Goal: Information Seeking & Learning: Understand process/instructions

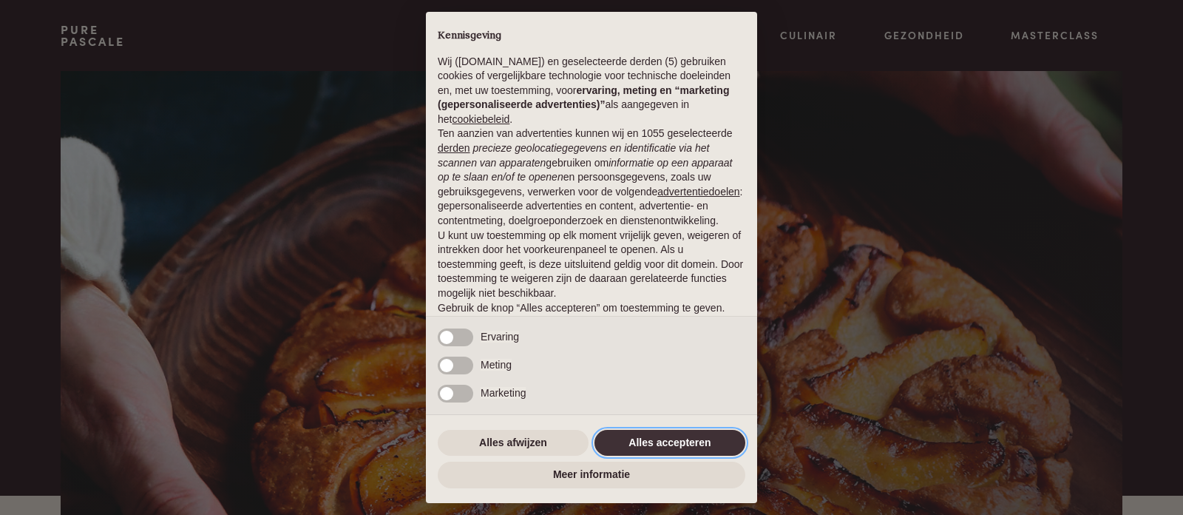
click at [655, 443] on button "Alles accepteren" at bounding box center [670, 443] width 151 height 27
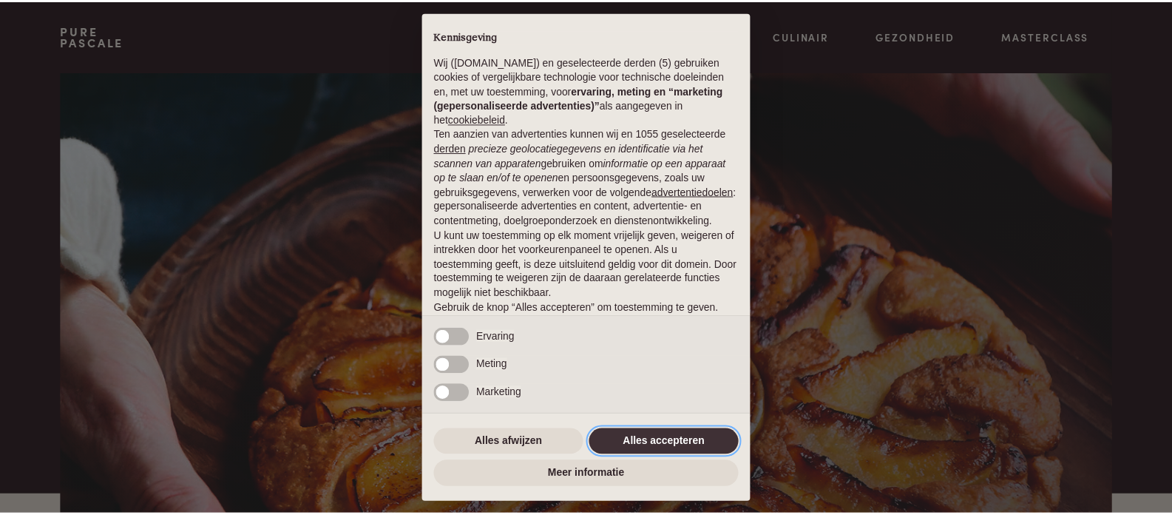
scroll to position [80, 0]
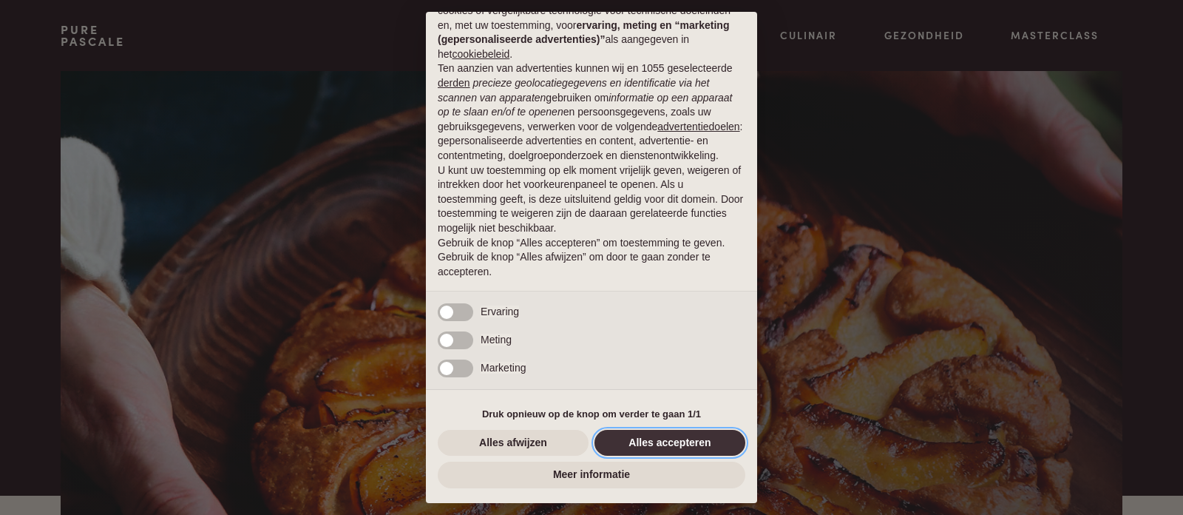
click at [691, 442] on button "Alles accepteren" at bounding box center [670, 443] width 151 height 27
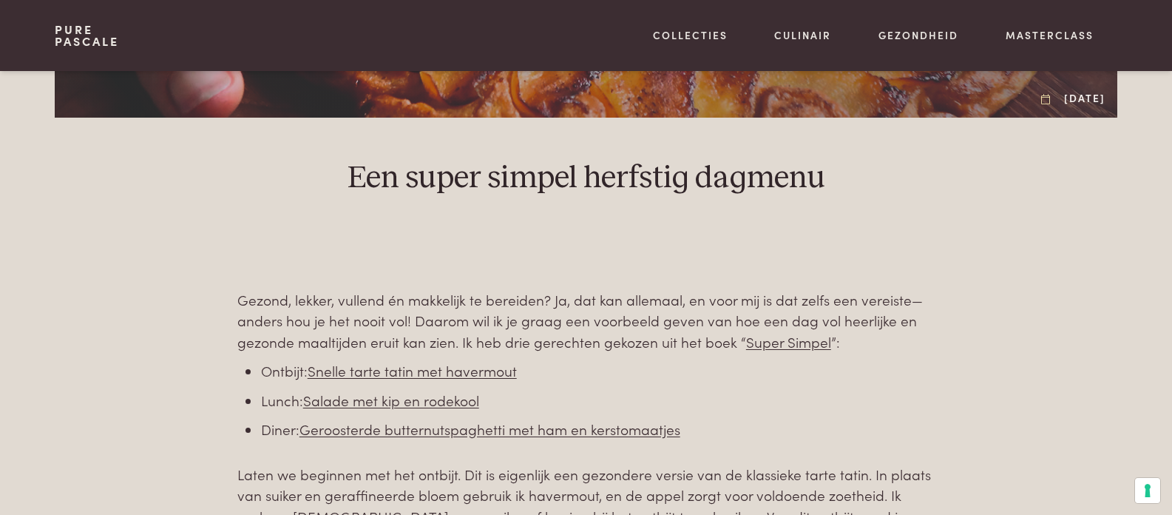
scroll to position [476, 0]
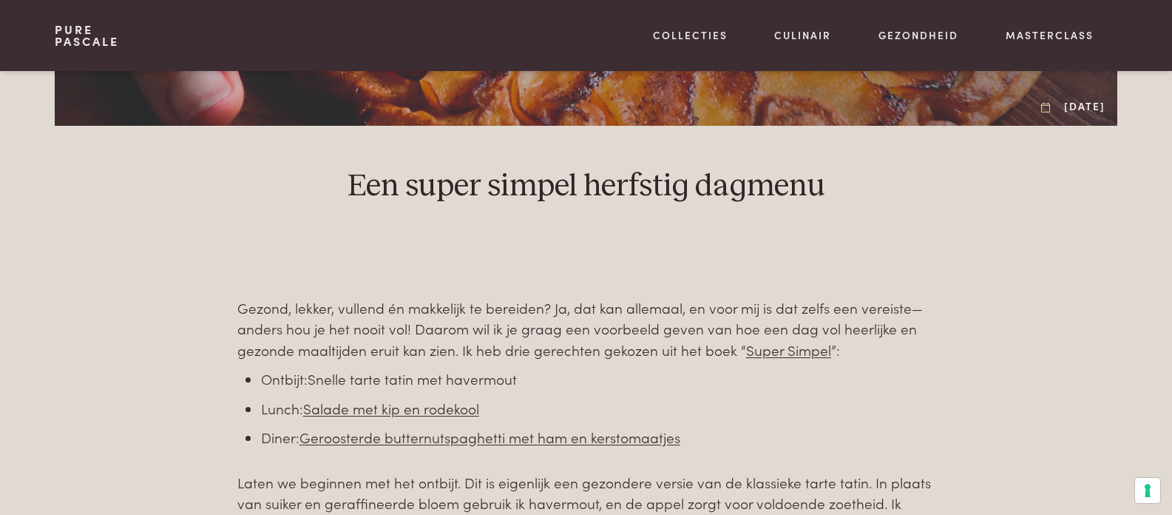
click at [394, 380] on link "Snelle tarte tatin met havermout" at bounding box center [412, 378] width 209 height 20
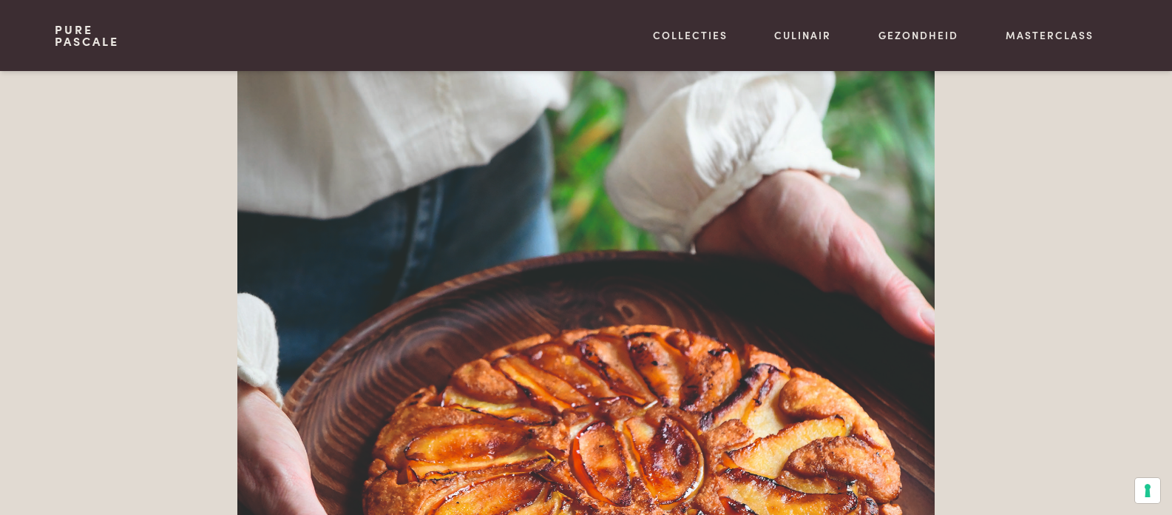
scroll to position [1535, 0]
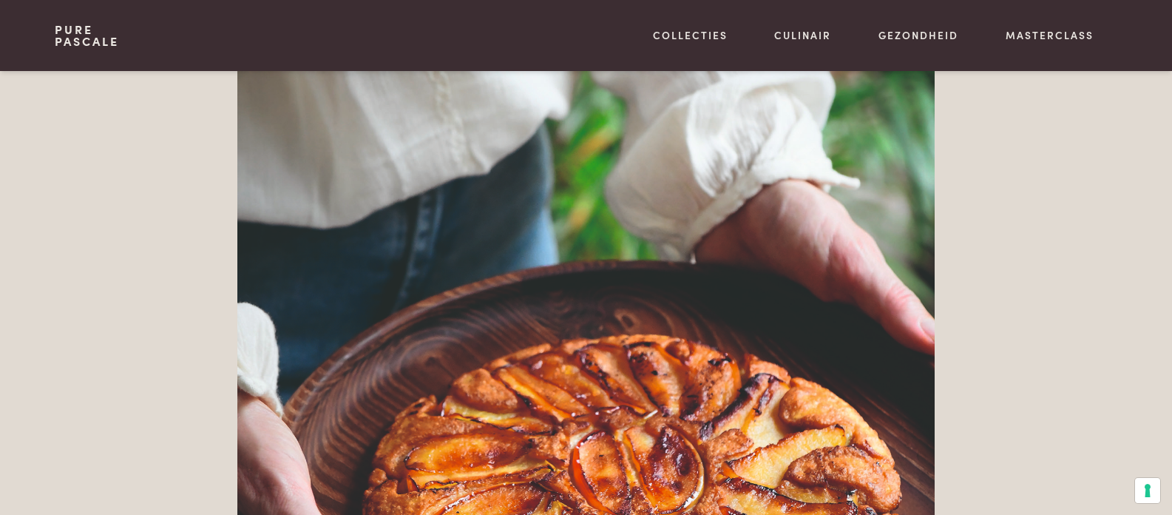
click at [549, 267] on img at bounding box center [585, 433] width 697 height 925
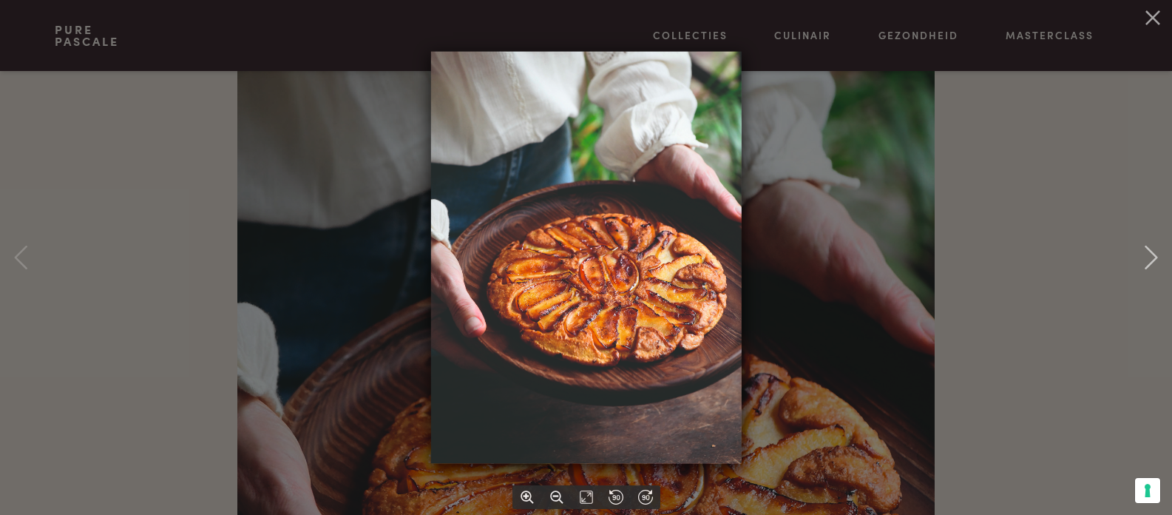
click at [609, 258] on img at bounding box center [585, 258] width 311 height 412
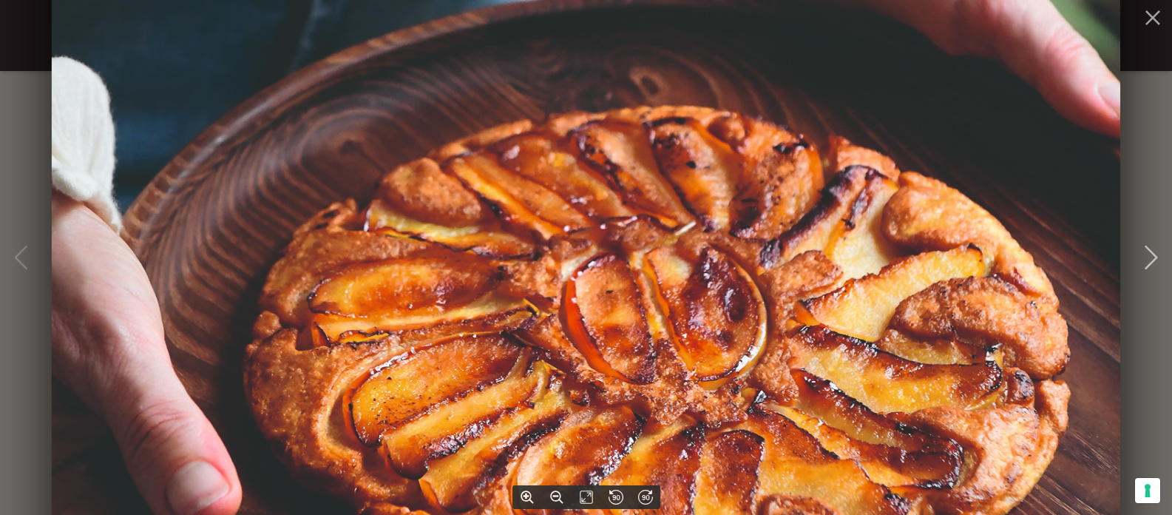
scroll to position [2208, 0]
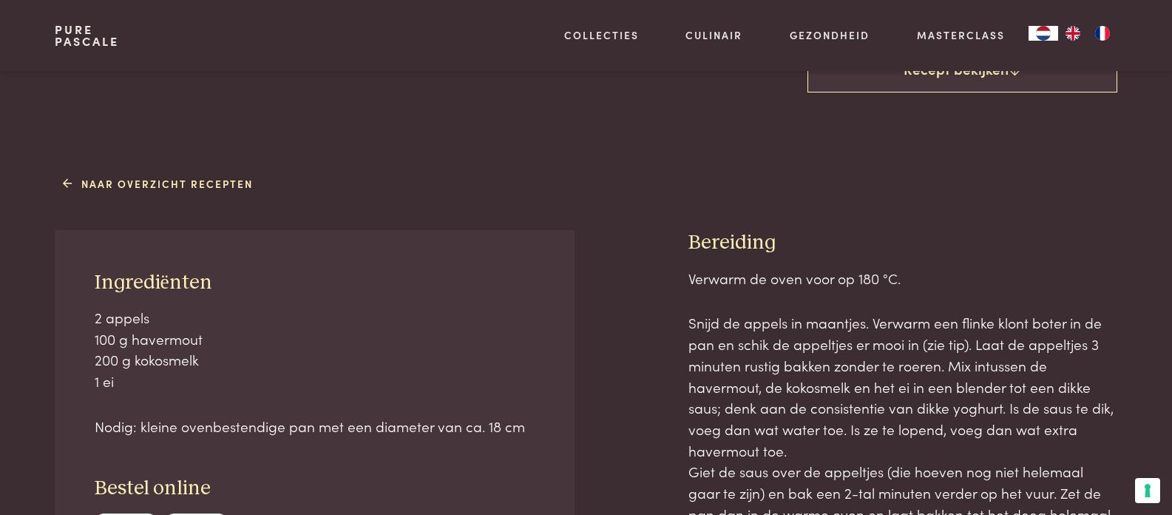
scroll to position [41, 0]
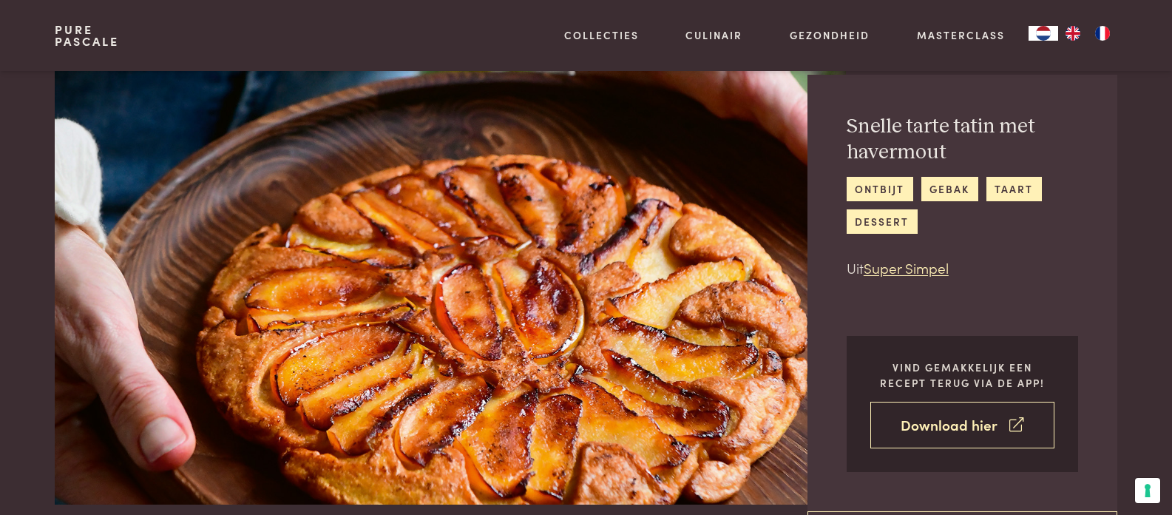
click at [939, 422] on link "Download hier" at bounding box center [963, 425] width 184 height 47
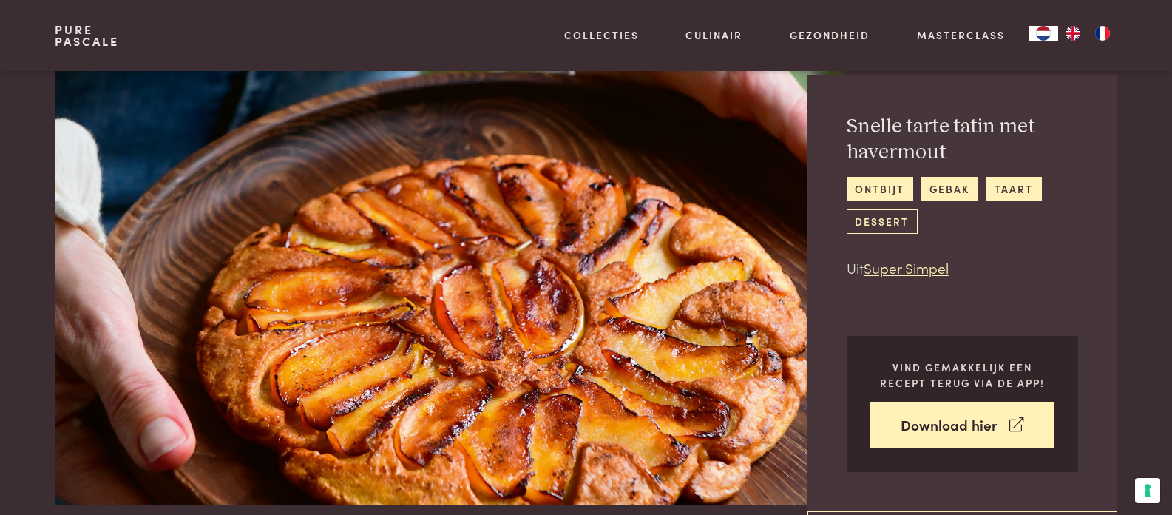
click at [875, 219] on link "dessert" at bounding box center [882, 221] width 71 height 24
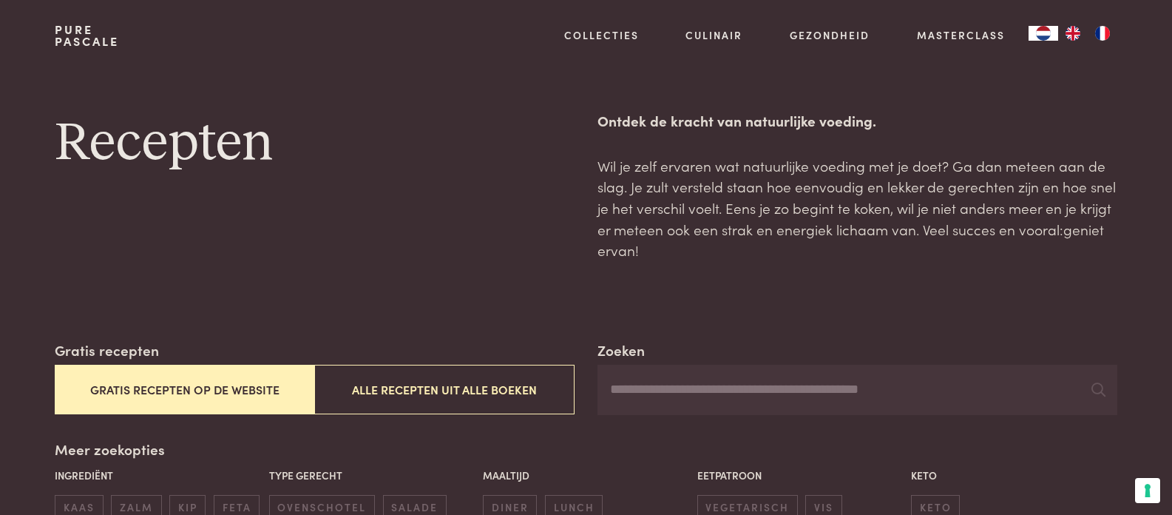
click at [228, 383] on button "Gratis recepten op de website" at bounding box center [185, 390] width 260 height 50
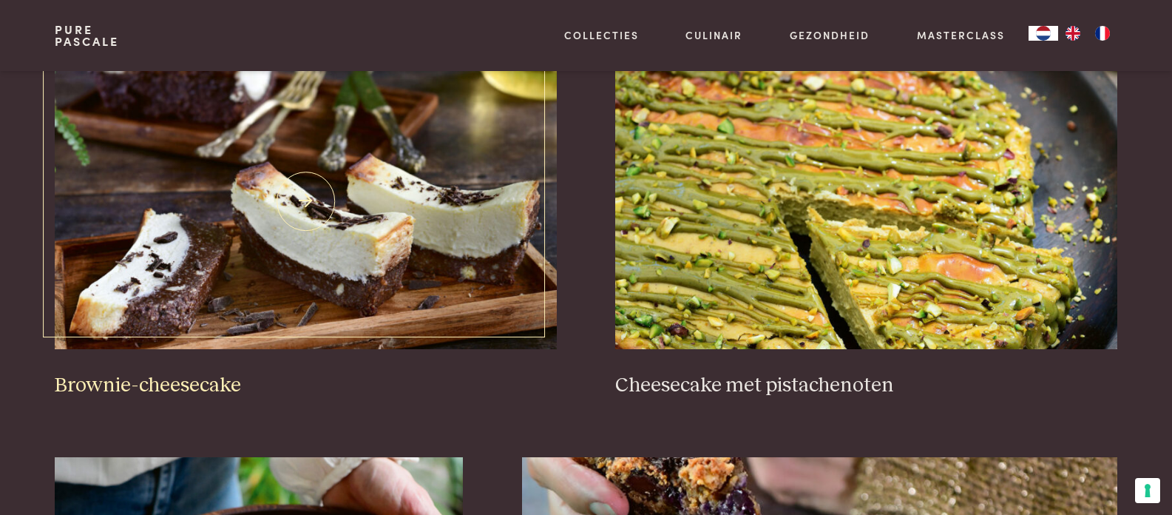
scroll to position [521, 0]
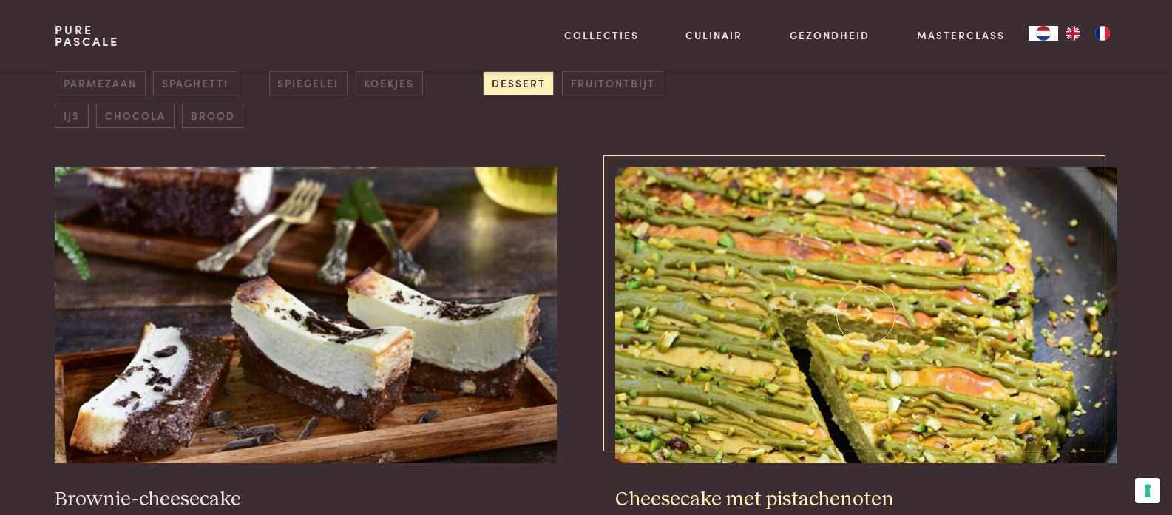
click at [734, 338] on img at bounding box center [865, 315] width 501 height 296
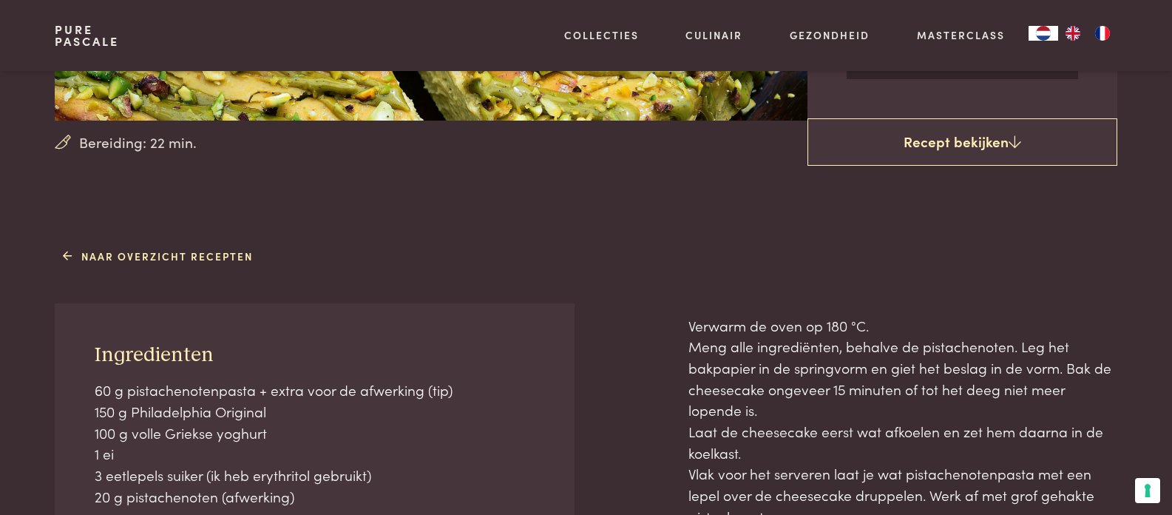
scroll to position [171, 0]
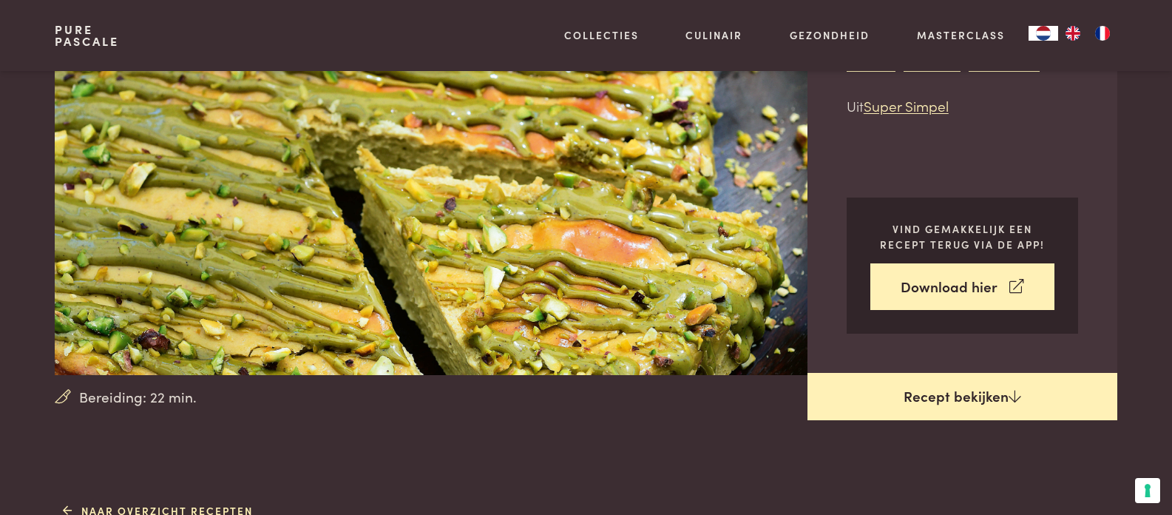
click at [922, 393] on link "Recept bekijken" at bounding box center [963, 396] width 310 height 47
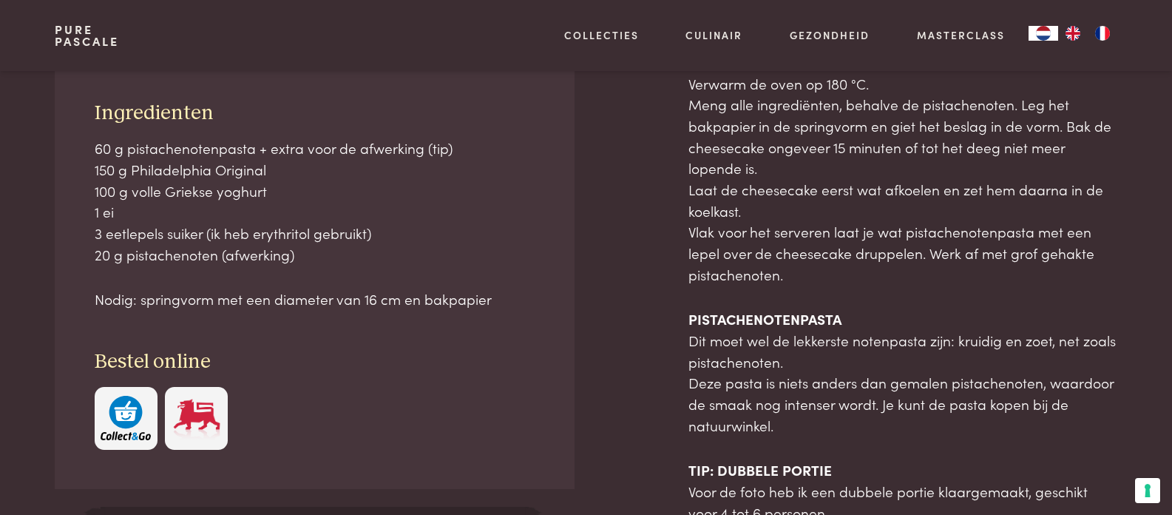
scroll to position [668, 0]
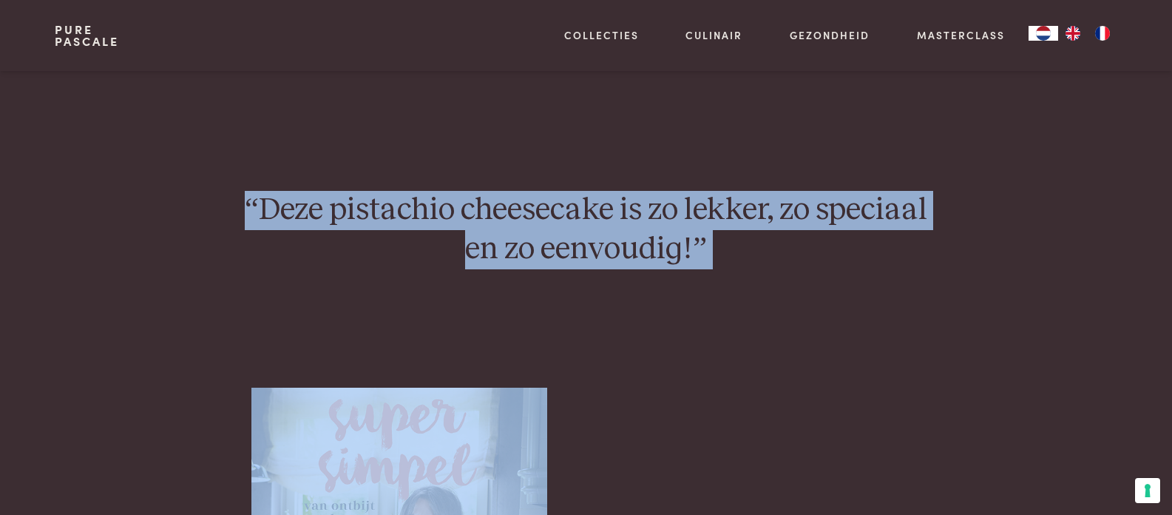
scroll to position [1586, 0]
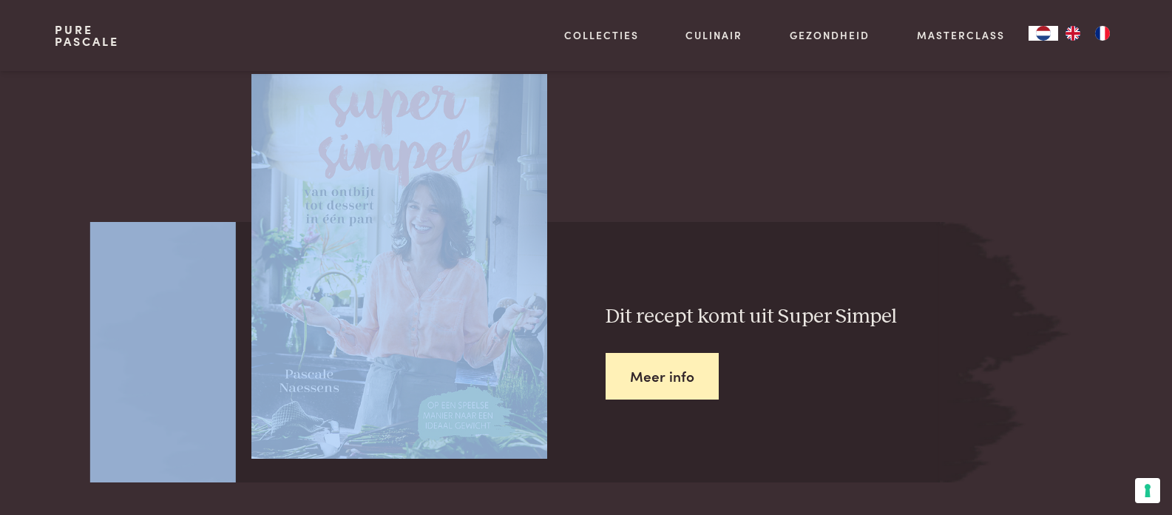
drag, startPoint x: 687, startPoint y: 175, endPoint x: 924, endPoint y: 464, distance: 373.1
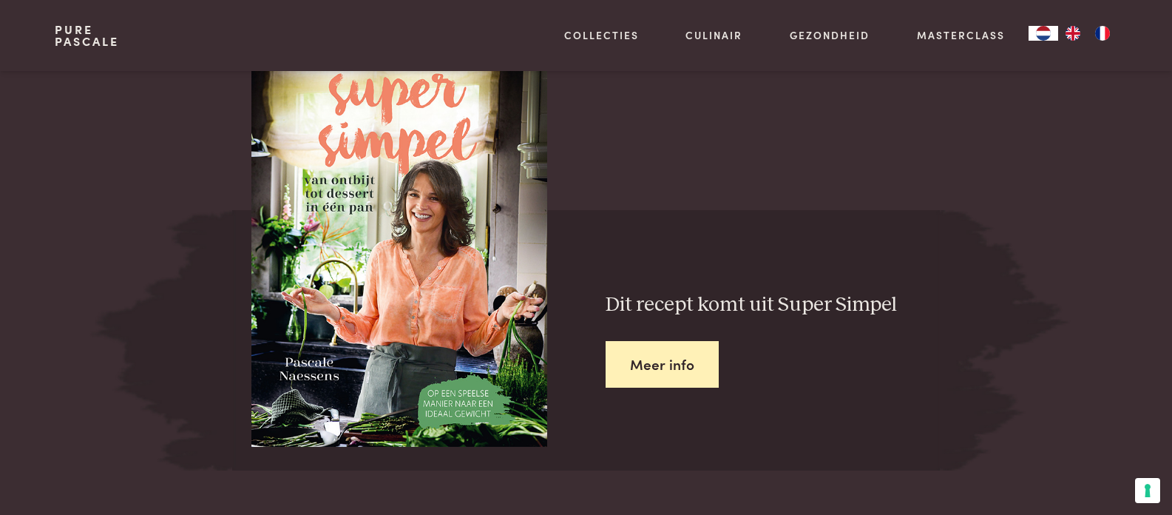
click at [426, 43] on div "Pure Pascale Collecties Kitchenware Tableware Bathroom Interior Inspiratie Alle…" at bounding box center [586, 35] width 1062 height 71
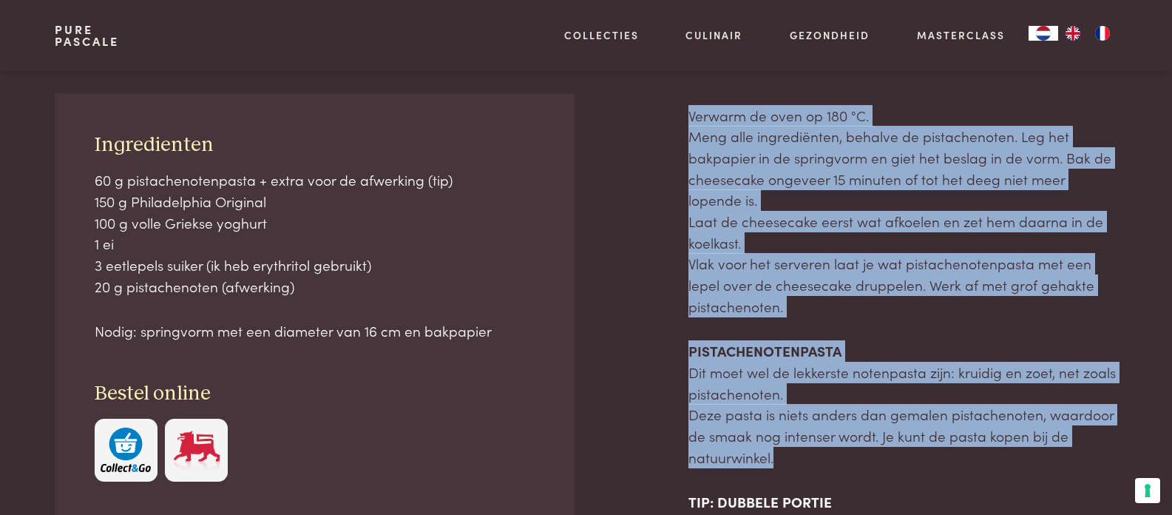
scroll to position [620, 0]
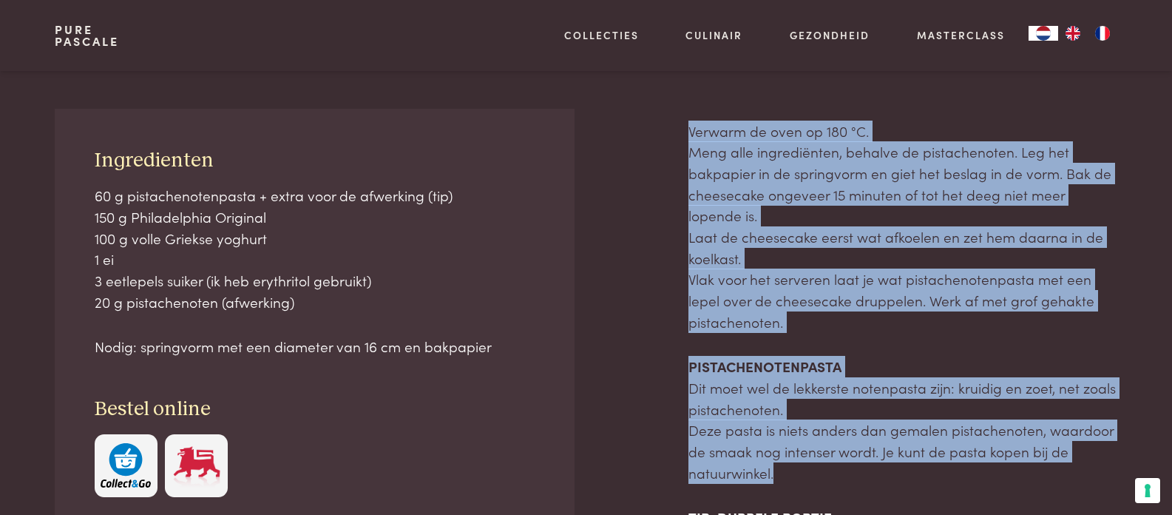
drag, startPoint x: 680, startPoint y: 206, endPoint x: 1035, endPoint y: 484, distance: 449.9
click at [1035, 484] on div "Ingredienten 60 g pistachenotenpasta + extra voor de afwerking (tip) 150 g Phil…" at bounding box center [586, 372] width 1062 height 527
